Goal: Task Accomplishment & Management: Use online tool/utility

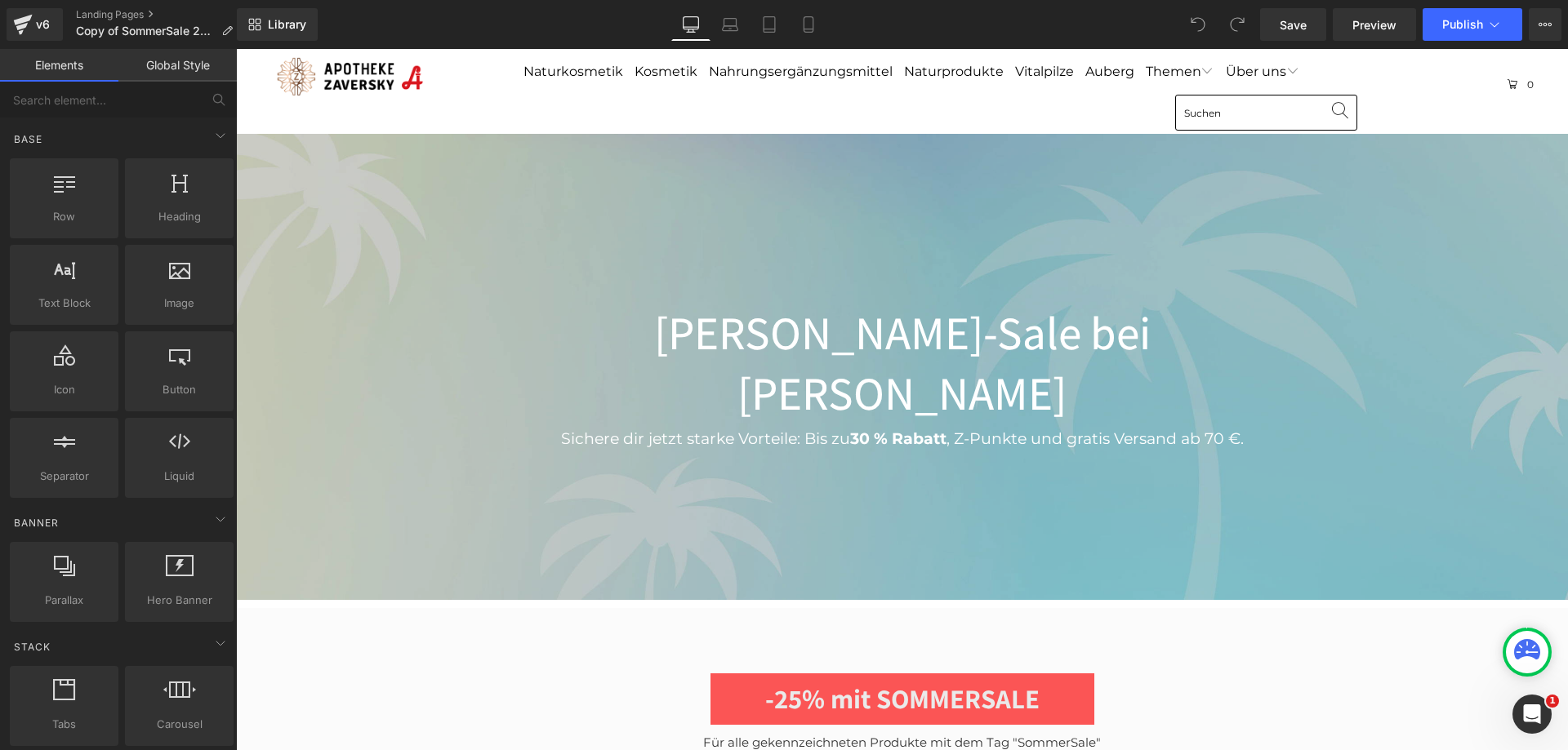
click at [881, 158] on div at bounding box center [902, 367] width 1332 height 466
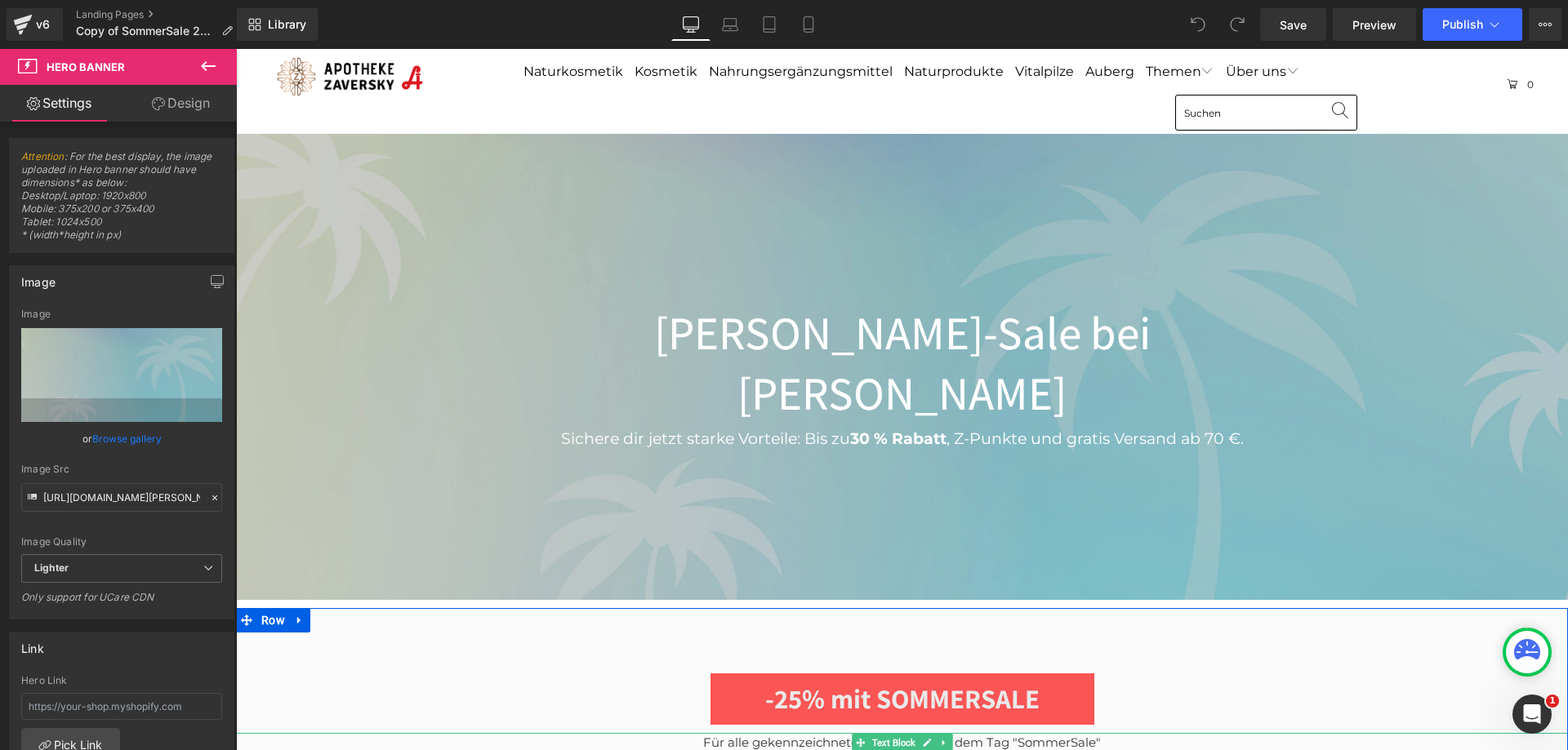
click at [1350, 733] on div "Für alle gekennzeichneten Produkte mit dem Tag "SommerSale" Text Block" at bounding box center [902, 743] width 1332 height 20
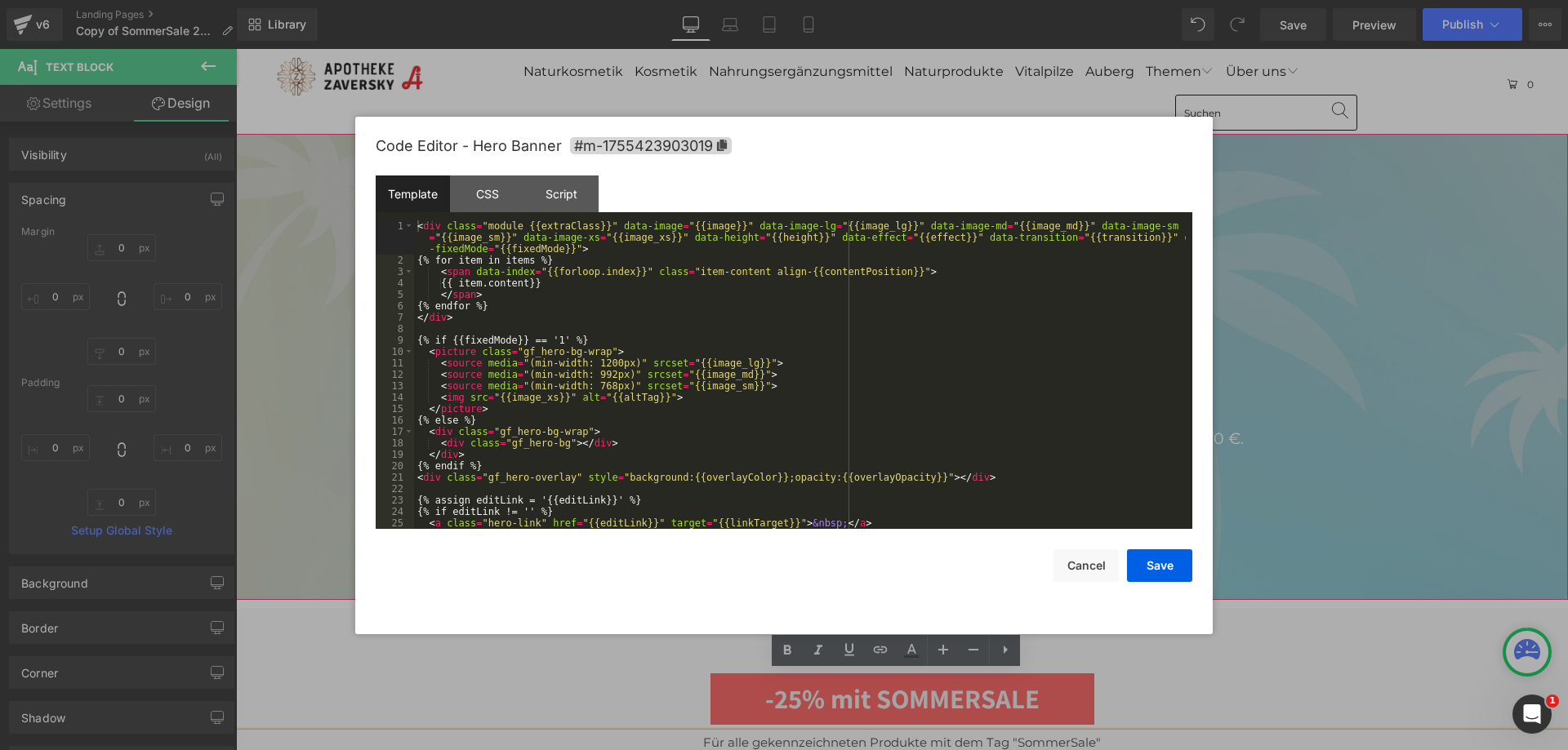
click at [860, 0] on div "You are previewing how the will restyle your page. You can not edit Elements in…" at bounding box center [784, 0] width 1568 height 0
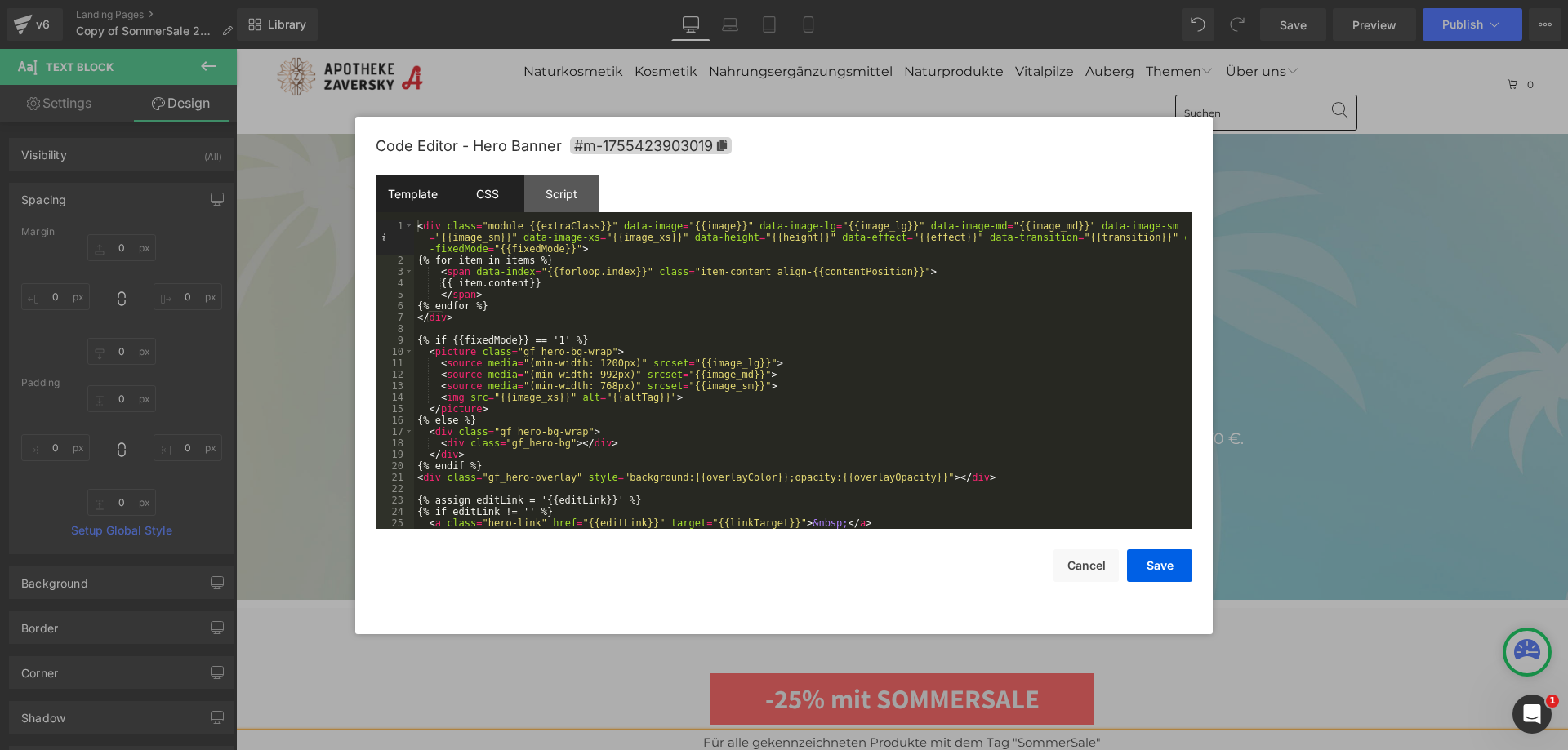
click at [484, 204] on div "CSS" at bounding box center [487, 194] width 75 height 36
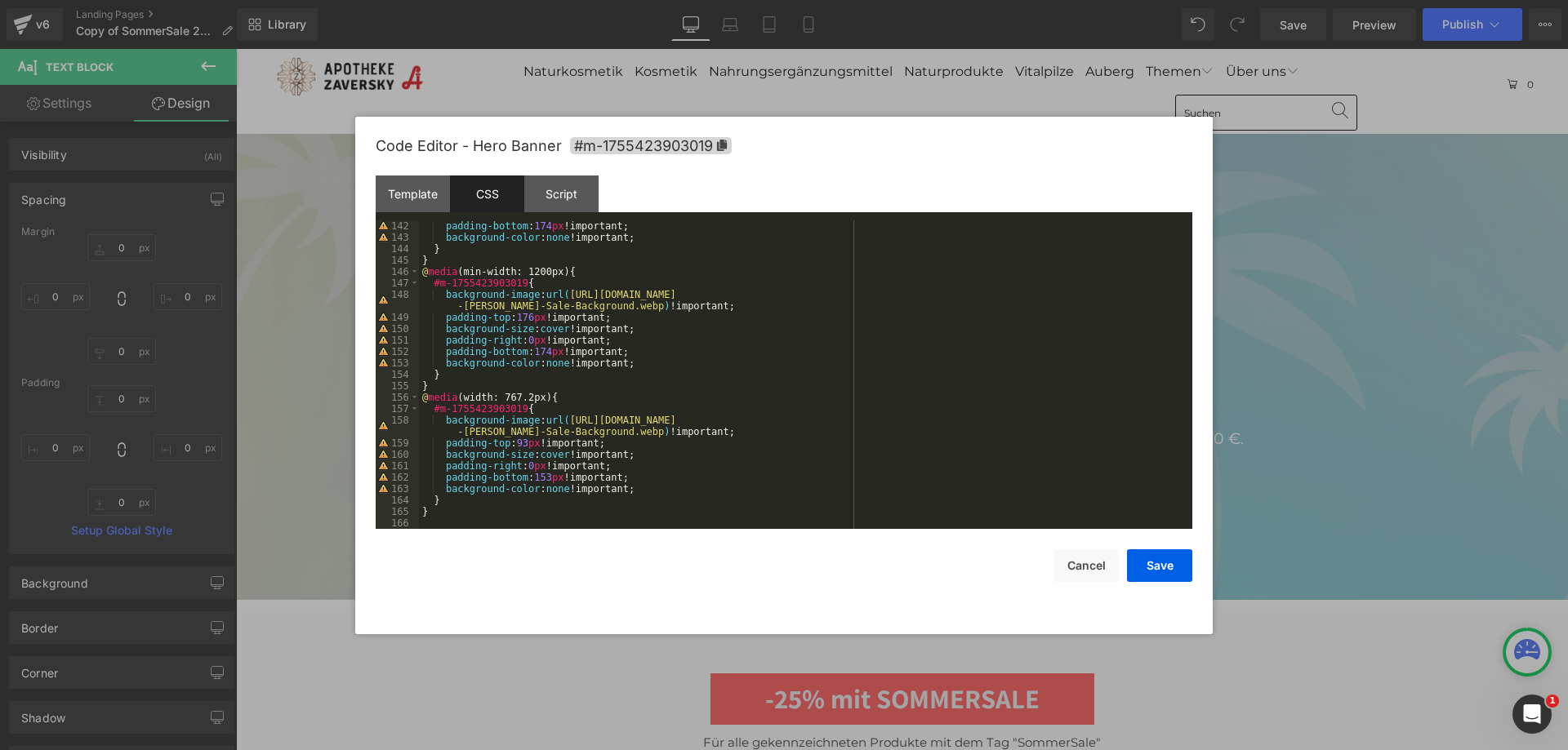
scroll to position [1646, 0]
click at [1082, 571] on button "Cancel" at bounding box center [1086, 565] width 65 height 32
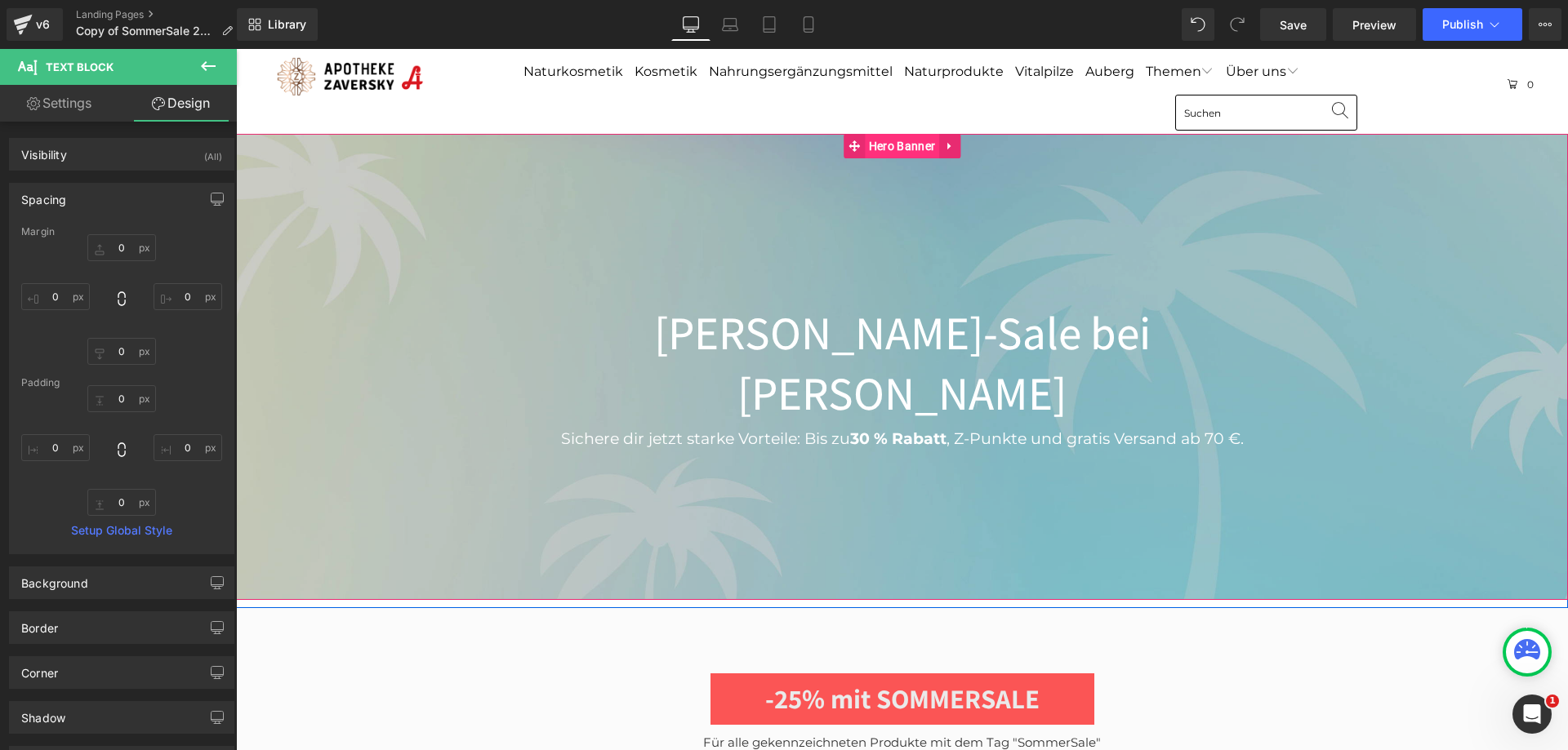
click at [897, 145] on span "Hero Banner" at bounding box center [902, 147] width 75 height 25
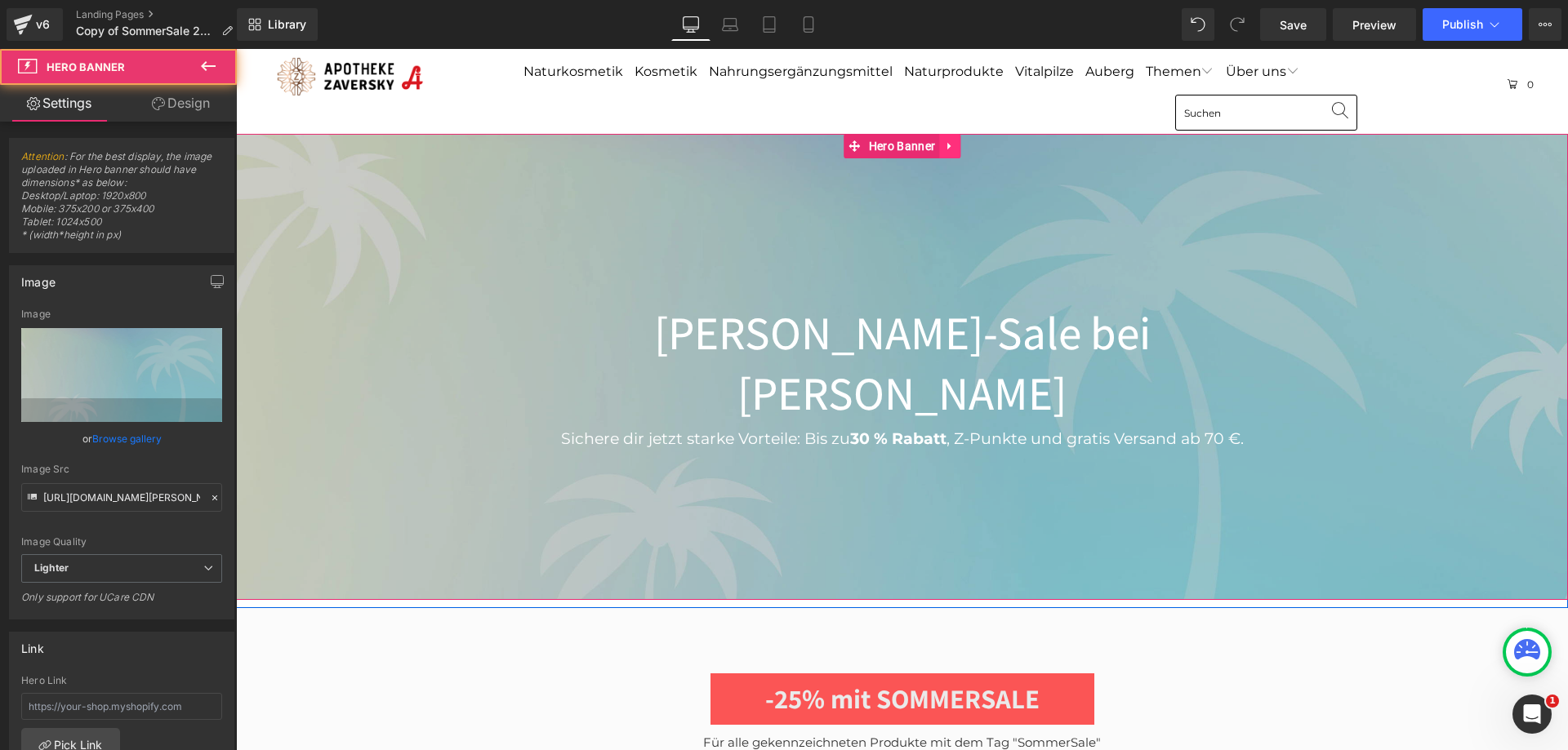
click at [946, 146] on icon at bounding box center [950, 147] width 12 height 12
